Goal: Find specific page/section: Find specific page/section

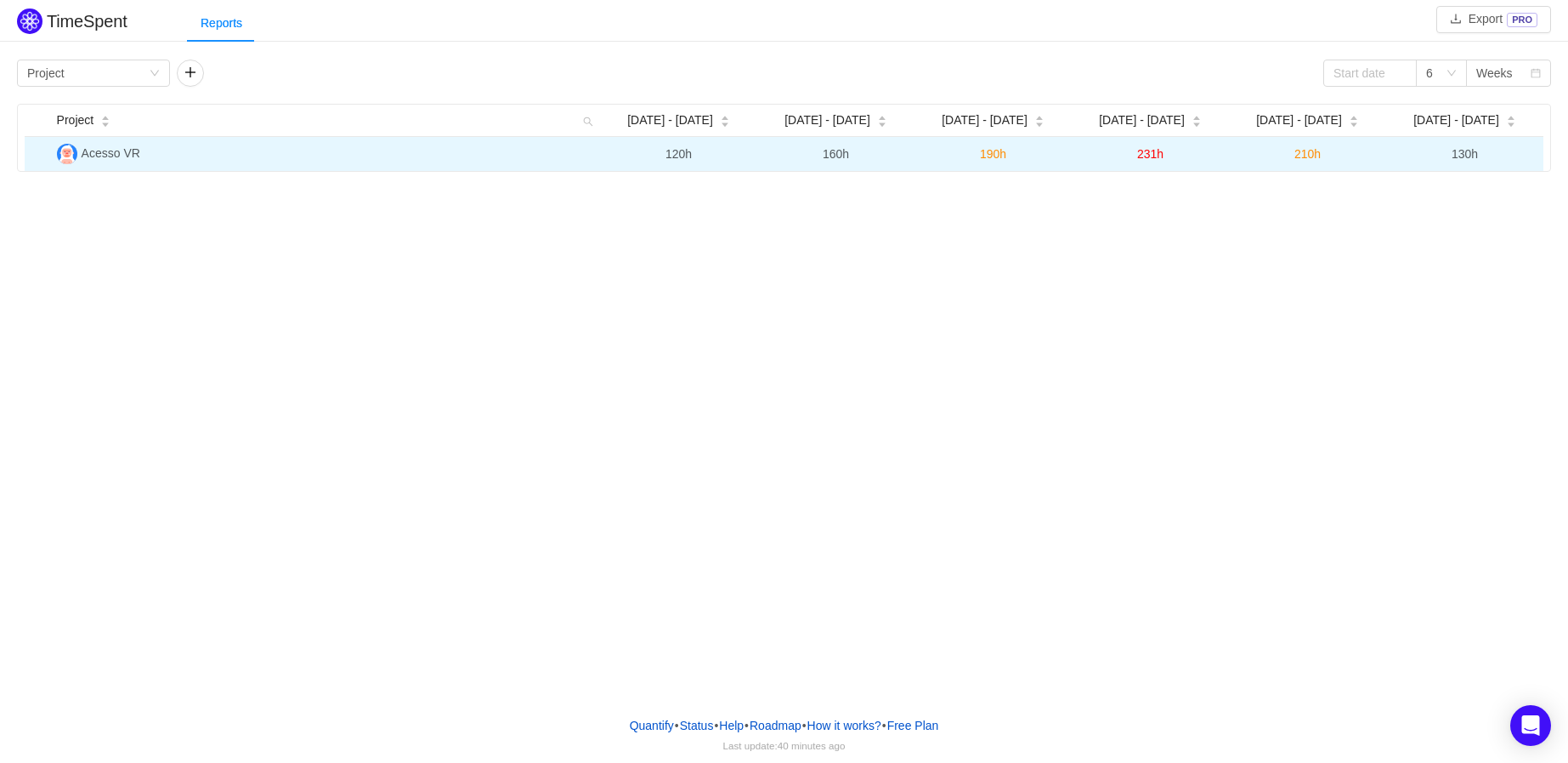
click at [105, 155] on span "Acesso VR" at bounding box center [110, 153] width 58 height 13
click at [39, 155] on td at bounding box center [37, 154] width 26 height 34
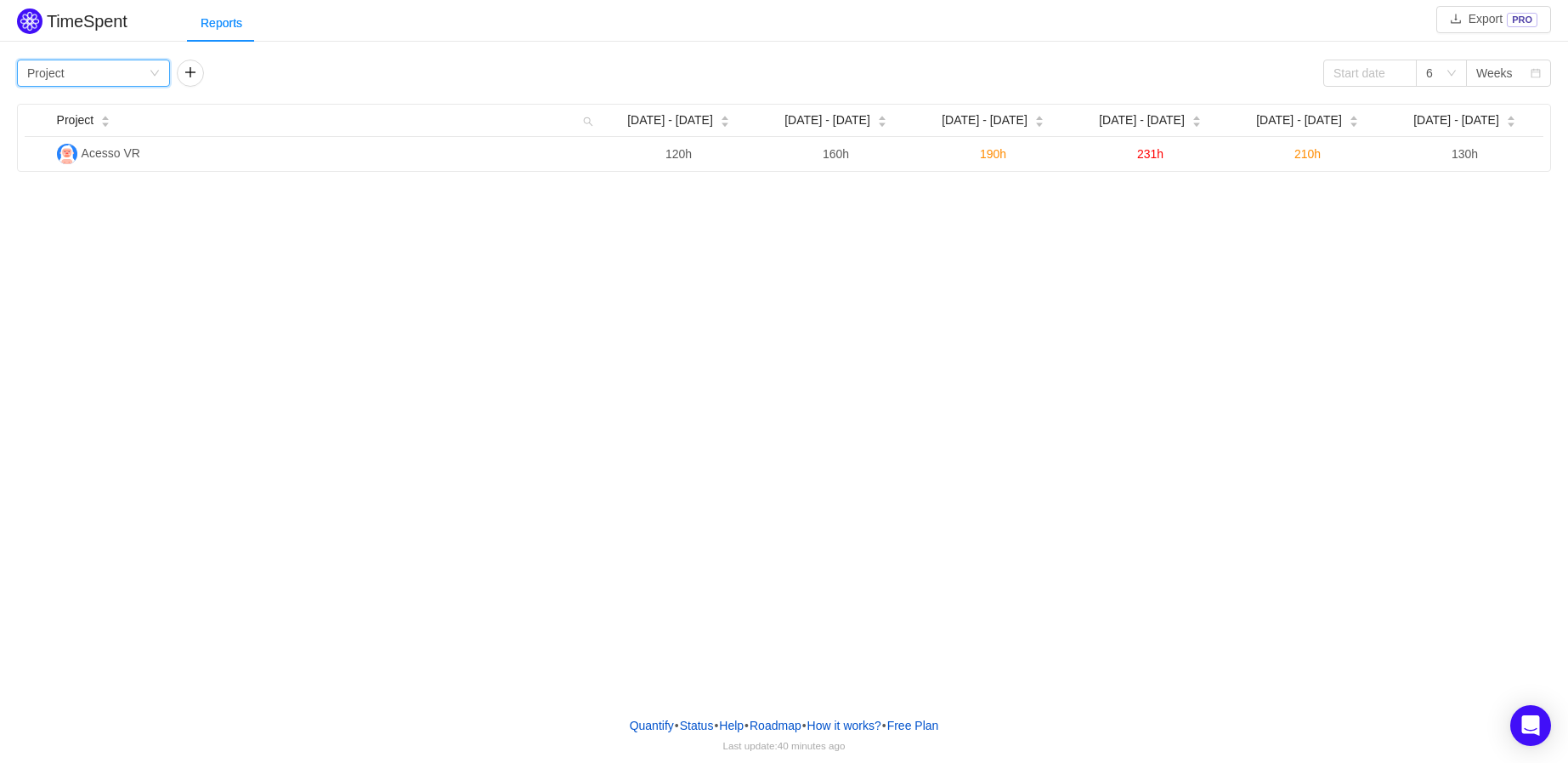
click at [135, 72] on div "Group by Project" at bounding box center [87, 73] width 122 height 26
click at [105, 145] on li "Team" at bounding box center [94, 133] width 153 height 27
click at [139, 74] on div "Group by Team" at bounding box center [87, 73] width 122 height 26
click at [77, 226] on li "Person" at bounding box center [94, 214] width 153 height 27
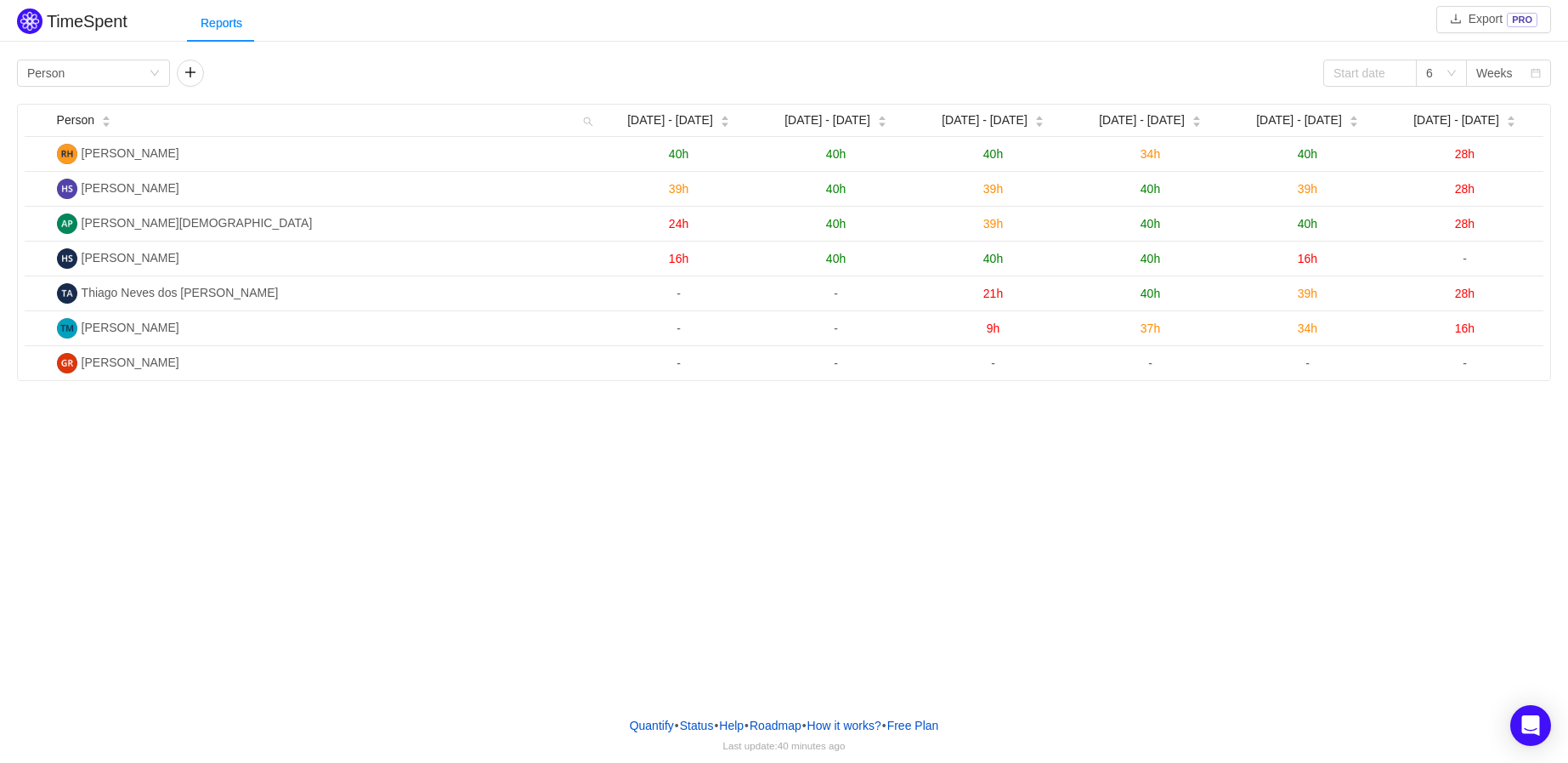
click at [727, 480] on div "TimeSpent Export PRO Reports Group by Person 6 Weeks Person [DATE] - [DATE] [DA…" at bounding box center [784, 350] width 1568 height 702
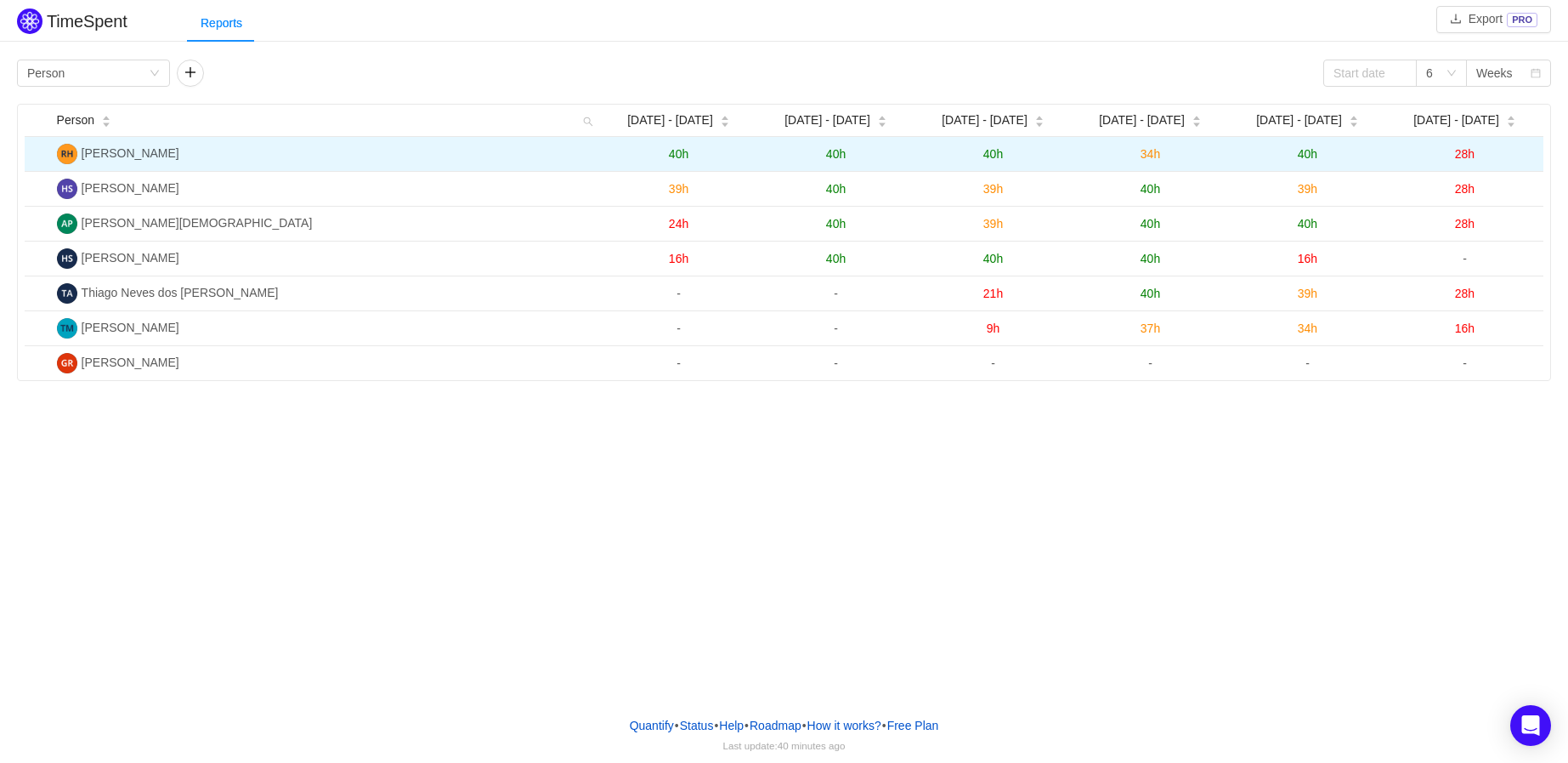
click at [1466, 148] on span "28h" at bounding box center [1465, 154] width 19 height 13
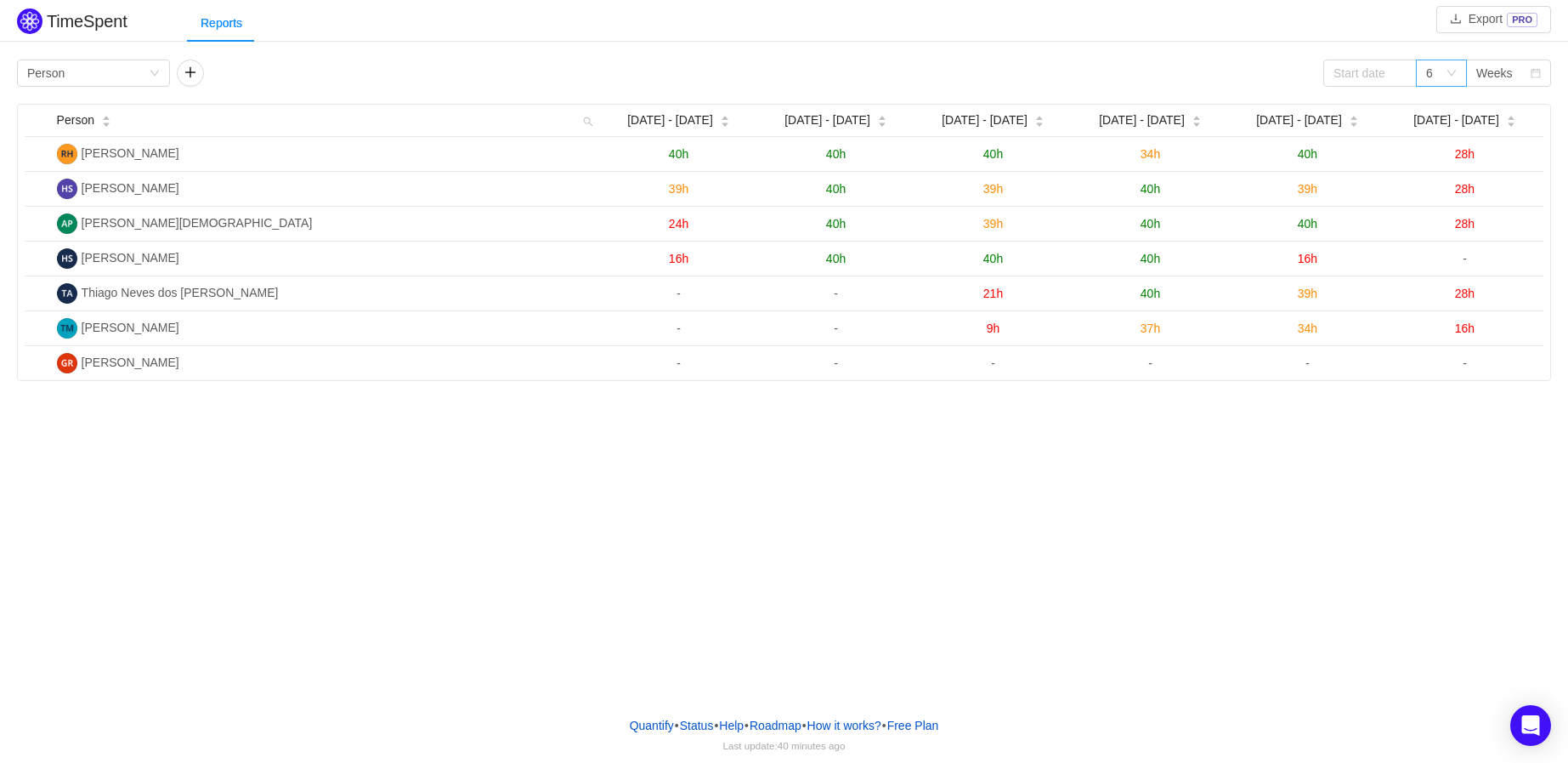
click at [1443, 72] on div "6" at bounding box center [1436, 73] width 19 height 26
click at [1447, 72] on icon "icon: down" at bounding box center [1451, 73] width 11 height 11
click at [1501, 71] on div "Weeks" at bounding box center [1494, 73] width 36 height 26
click at [132, 73] on div "Group by Person" at bounding box center [87, 73] width 122 height 26
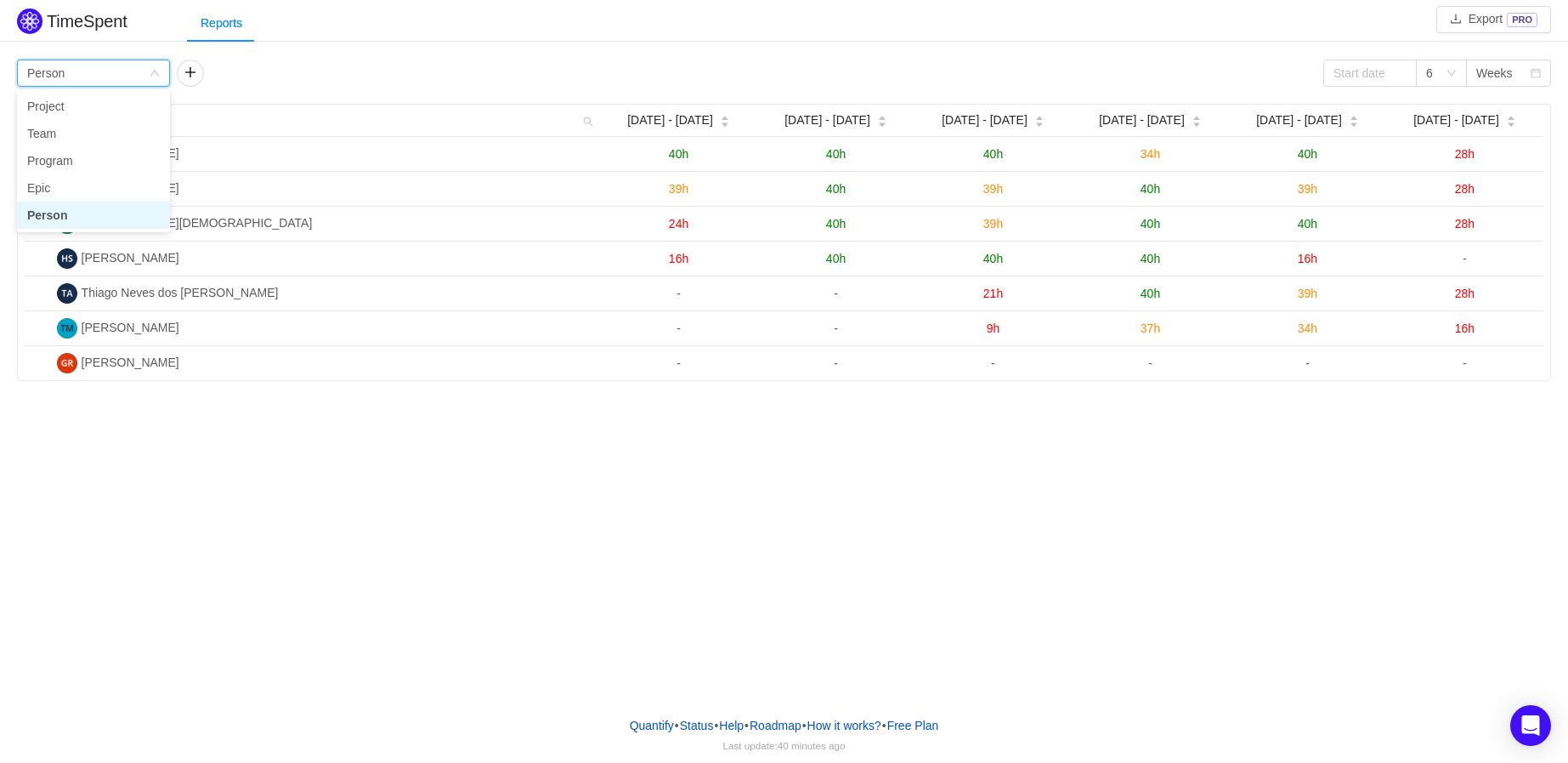
click at [132, 73] on div "Group by Person" at bounding box center [87, 73] width 122 height 26
